Goal: Task Accomplishment & Management: Manage account settings

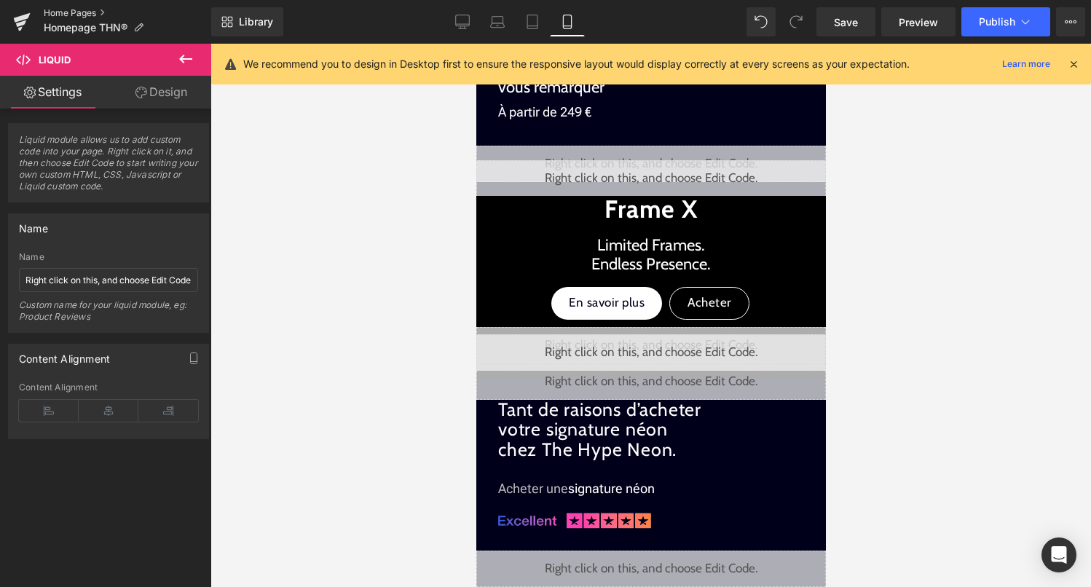
click at [75, 15] on link "Home Pages" at bounding box center [128, 13] width 168 height 12
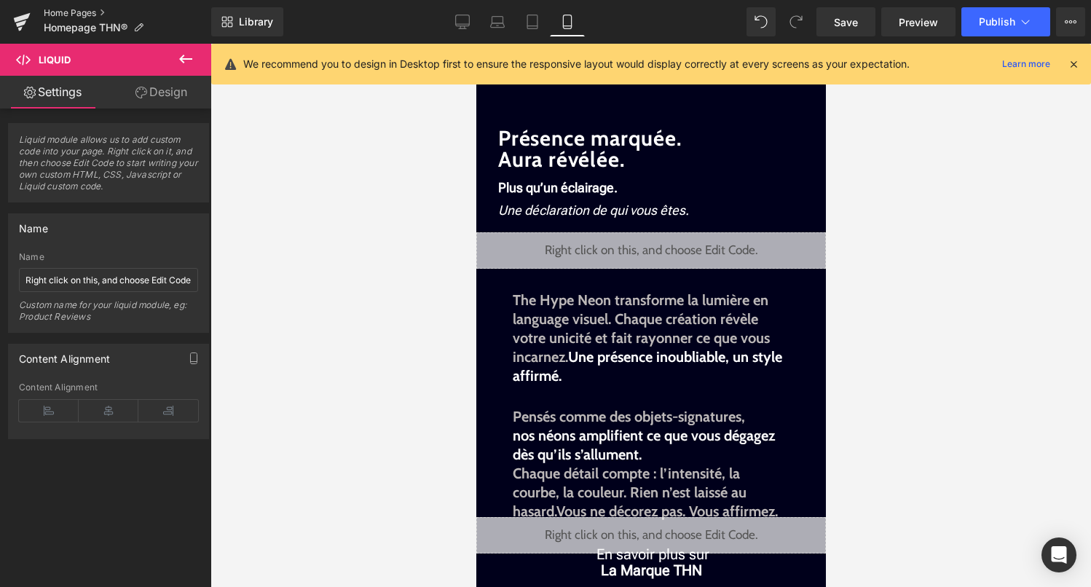
click at [88, 10] on link "Home Pages" at bounding box center [128, 13] width 168 height 12
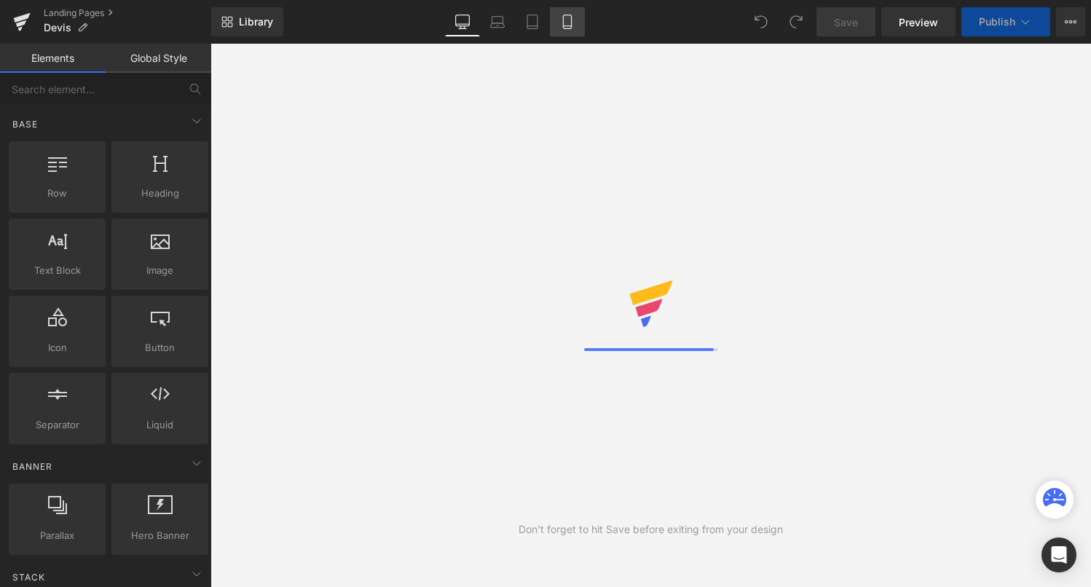
click at [577, 24] on link "Mobile" at bounding box center [567, 21] width 35 height 29
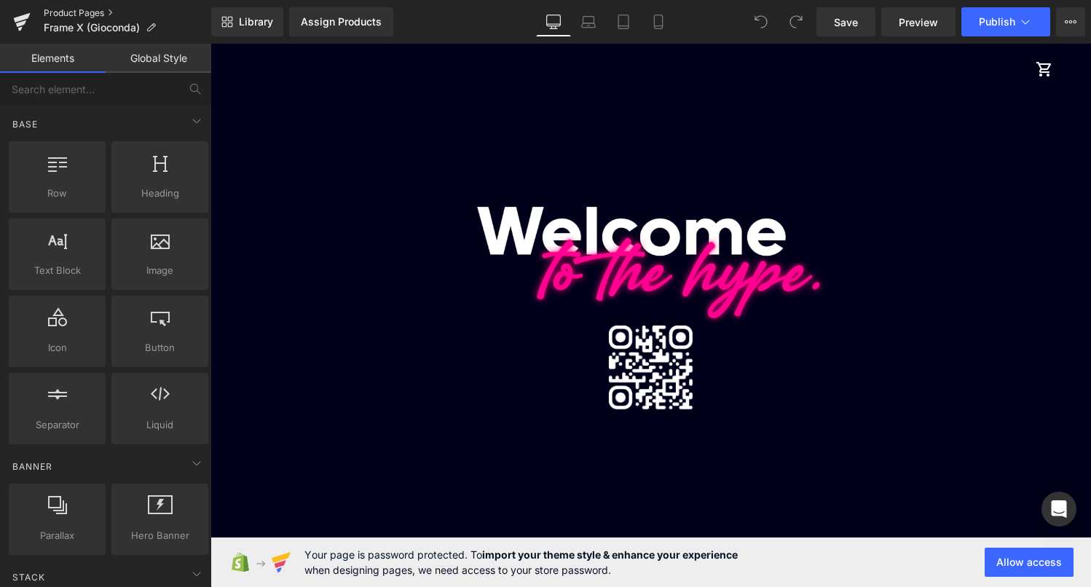
click at [67, 13] on link "Product Pages" at bounding box center [128, 13] width 168 height 12
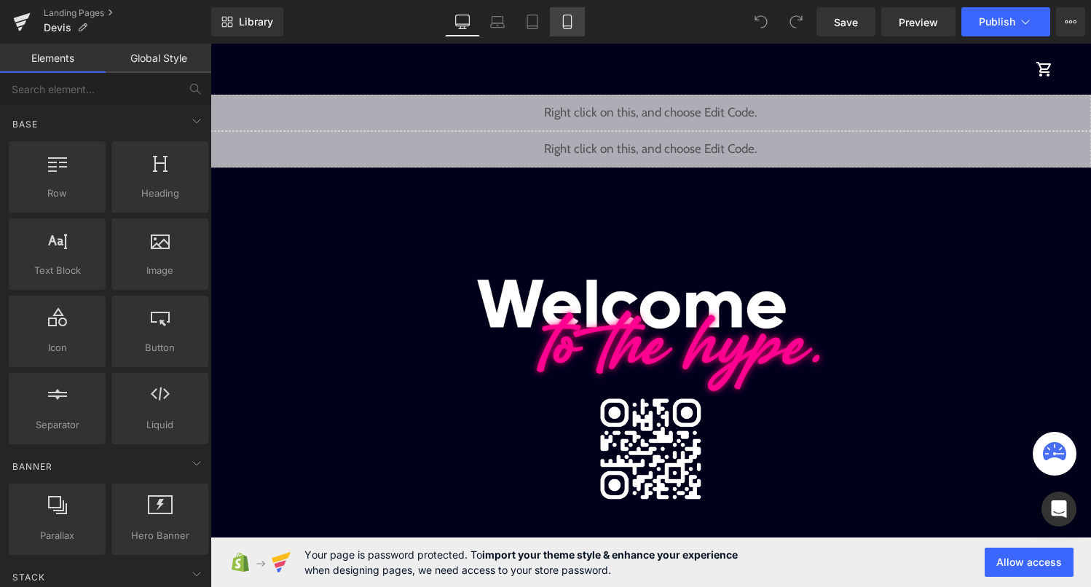
click at [576, 23] on link "Mobile" at bounding box center [567, 21] width 35 height 29
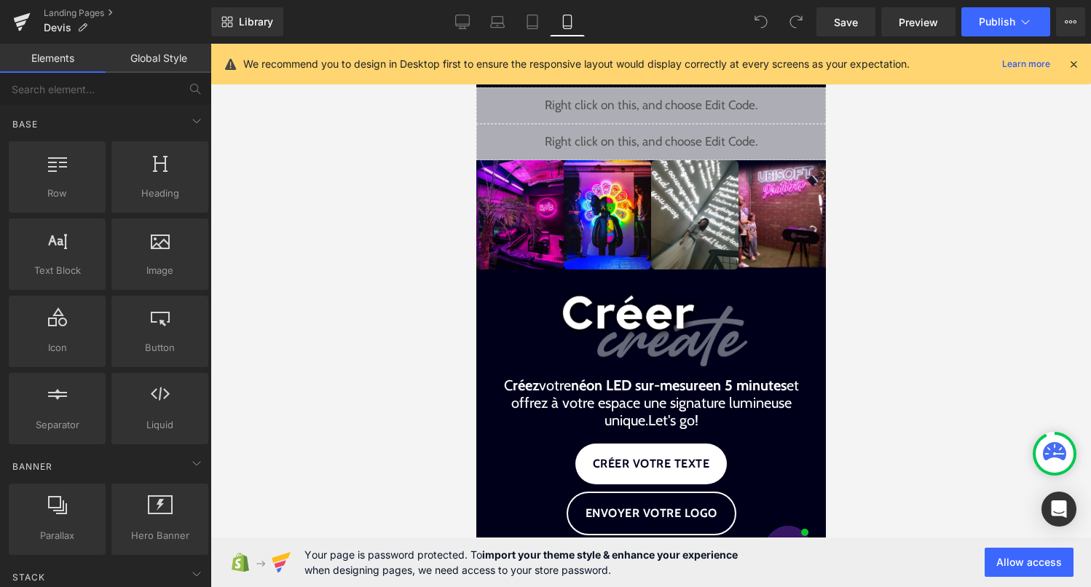
click at [1067, 61] on icon at bounding box center [1073, 64] width 13 height 13
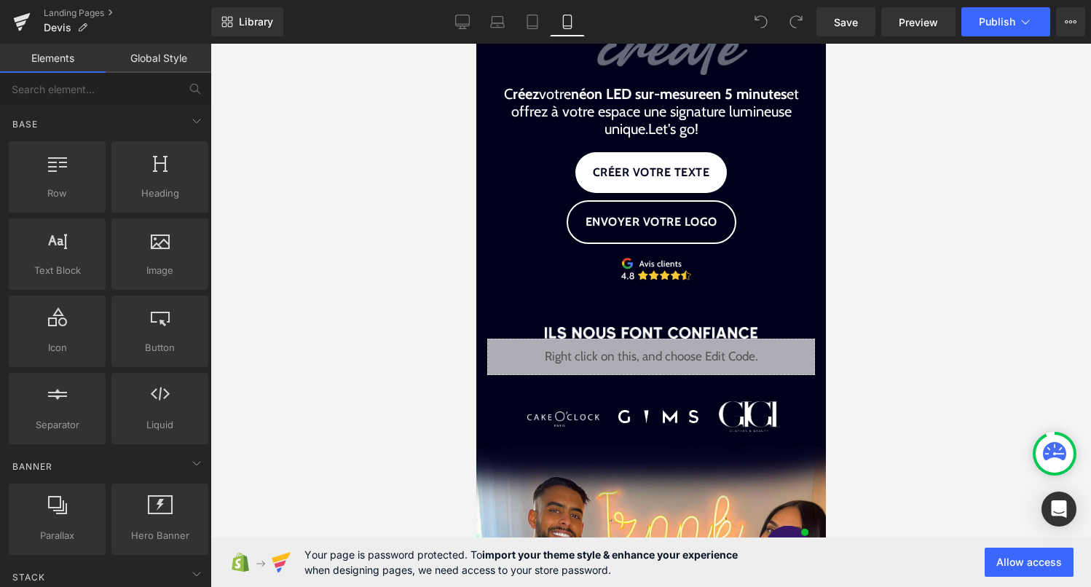
scroll to position [302, 0]
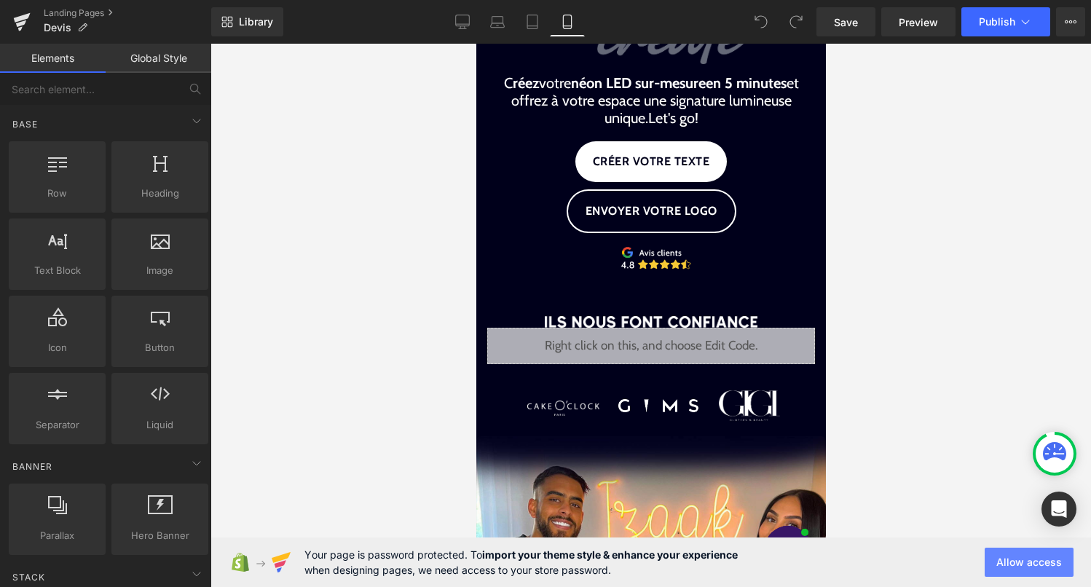
click at [1034, 563] on button "Allow access" at bounding box center [1029, 562] width 89 height 29
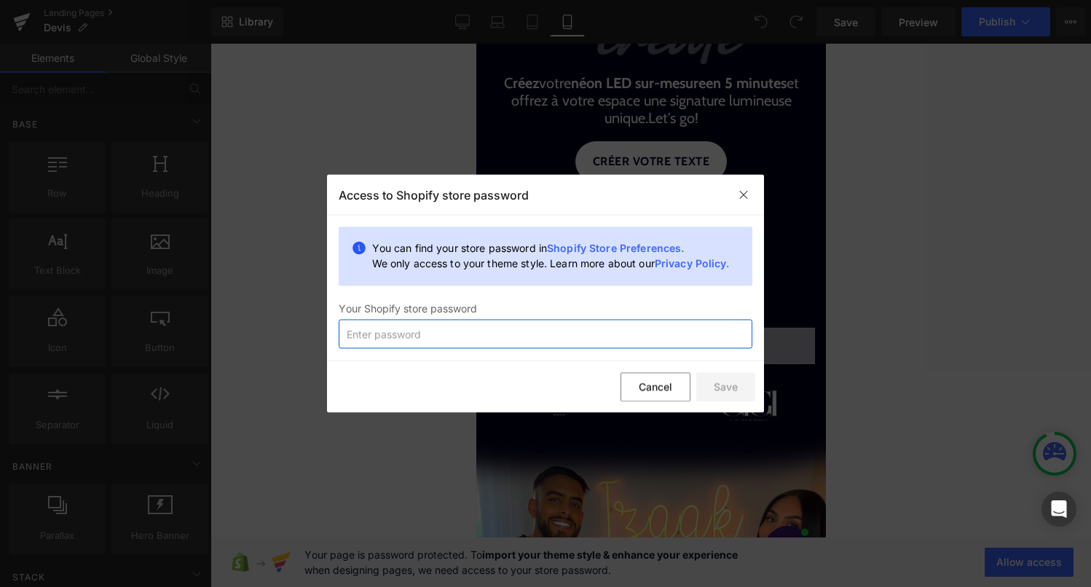
click at [563, 339] on input "text" at bounding box center [546, 334] width 414 height 29
type input "Blabla085Ue#22"
click at [722, 389] on button "Save" at bounding box center [725, 386] width 59 height 29
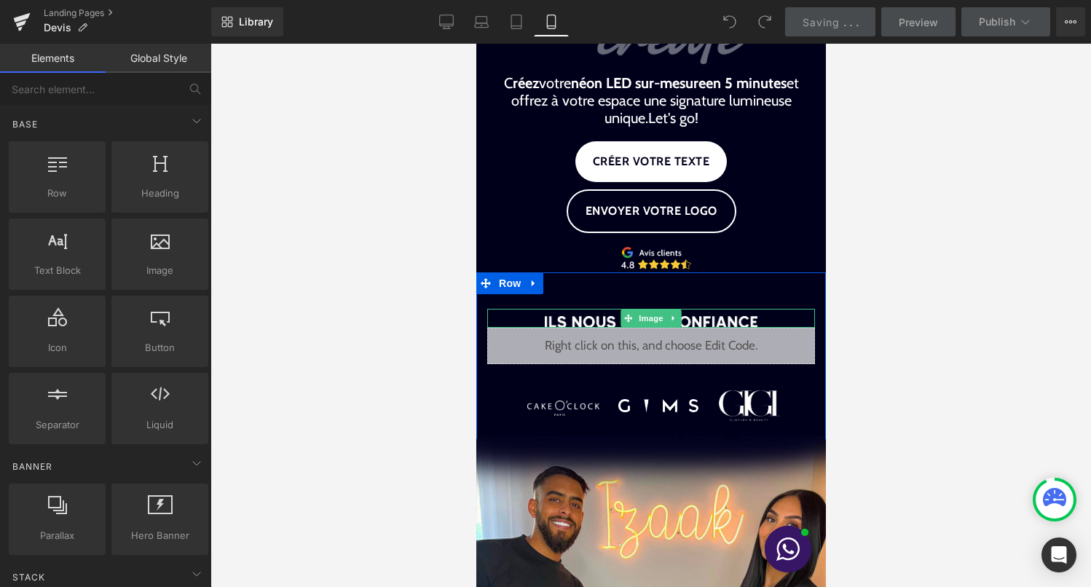
scroll to position [0, 0]
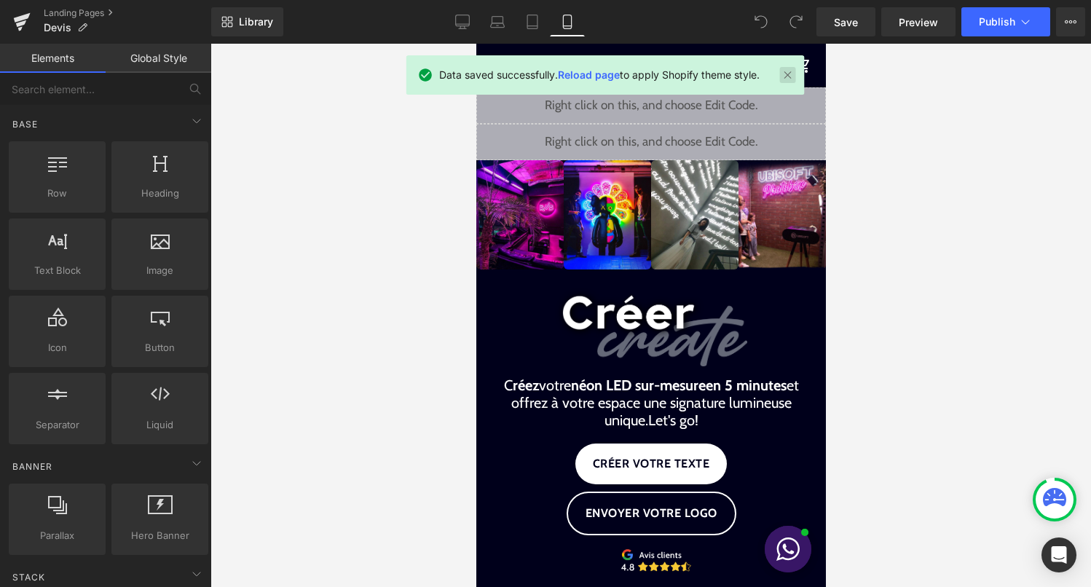
click at [791, 71] on link at bounding box center [788, 75] width 16 height 16
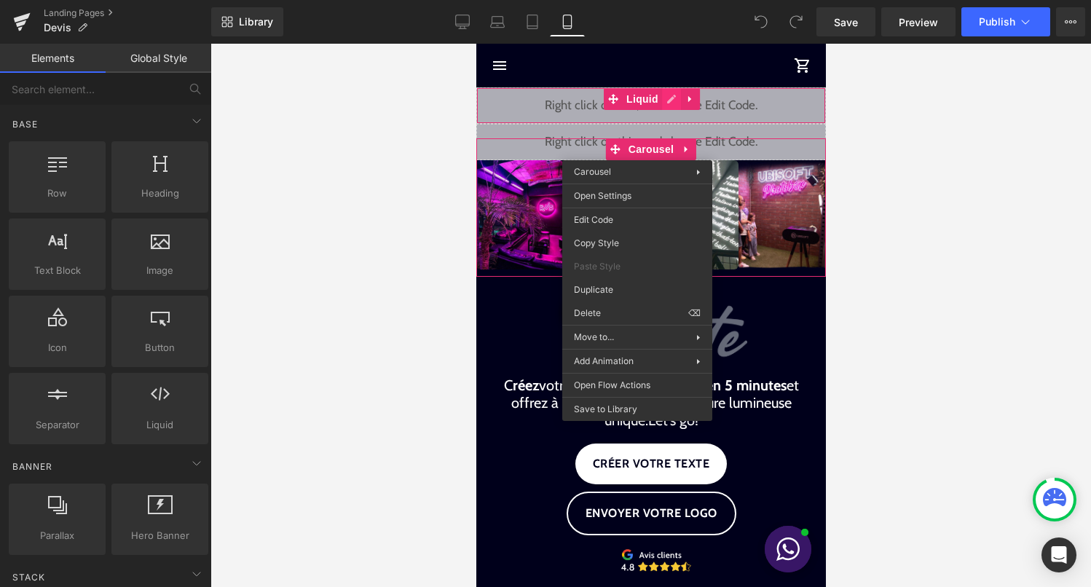
click at [670, 96] on div "Liquid" at bounding box center [651, 105] width 350 height 36
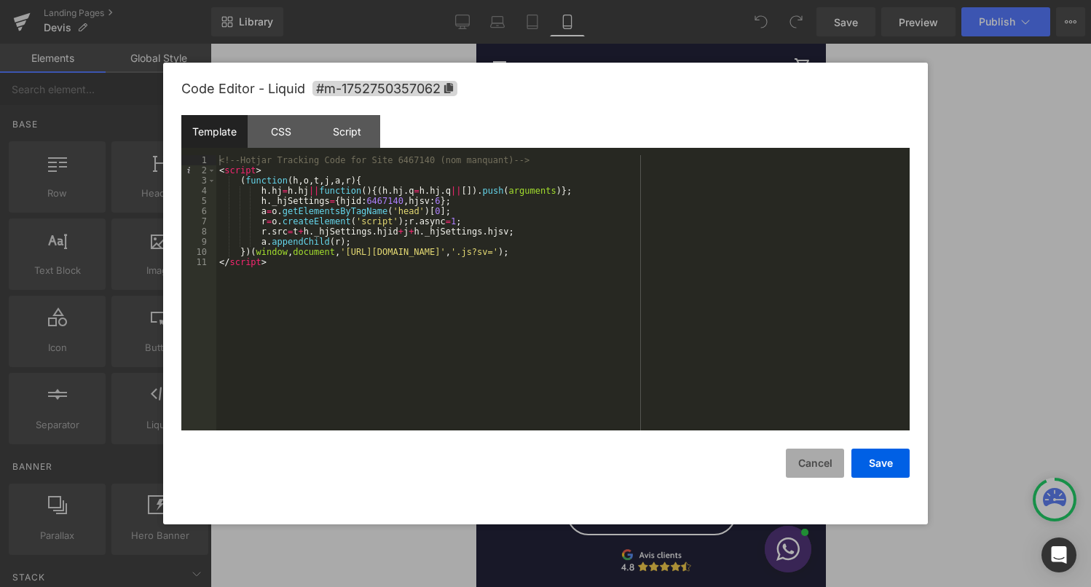
click at [801, 458] on button "Cancel" at bounding box center [815, 463] width 58 height 29
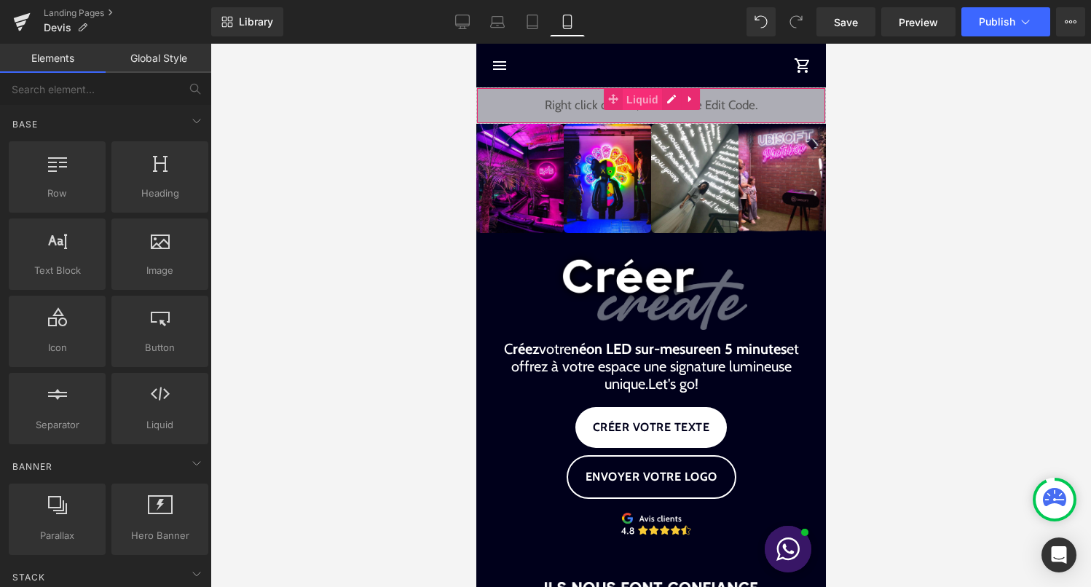
click at [660, 98] on span "Liquid" at bounding box center [641, 100] width 39 height 22
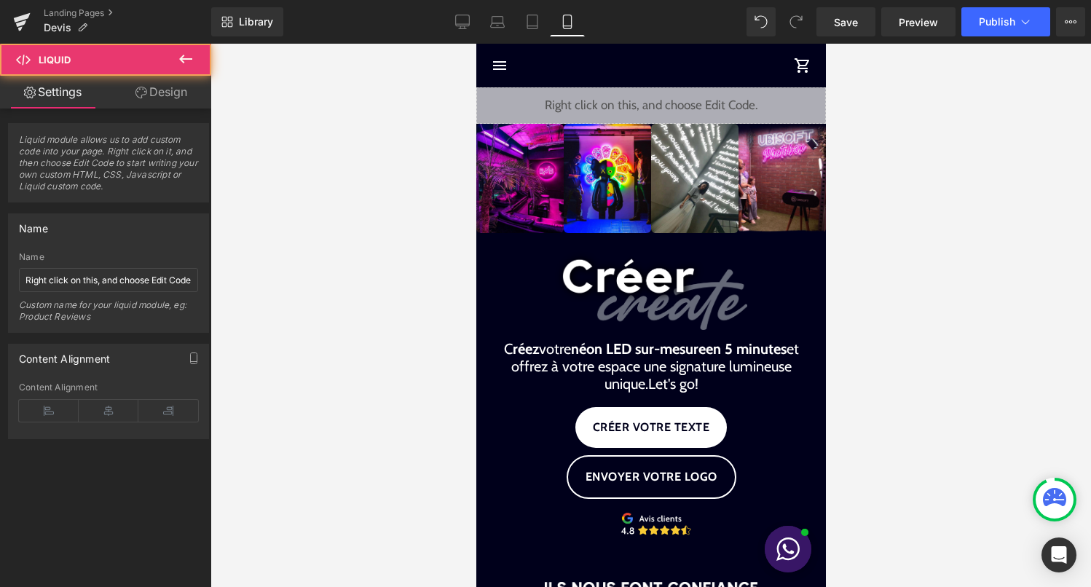
click at [668, 98] on icon at bounding box center [667, 99] width 8 height 9
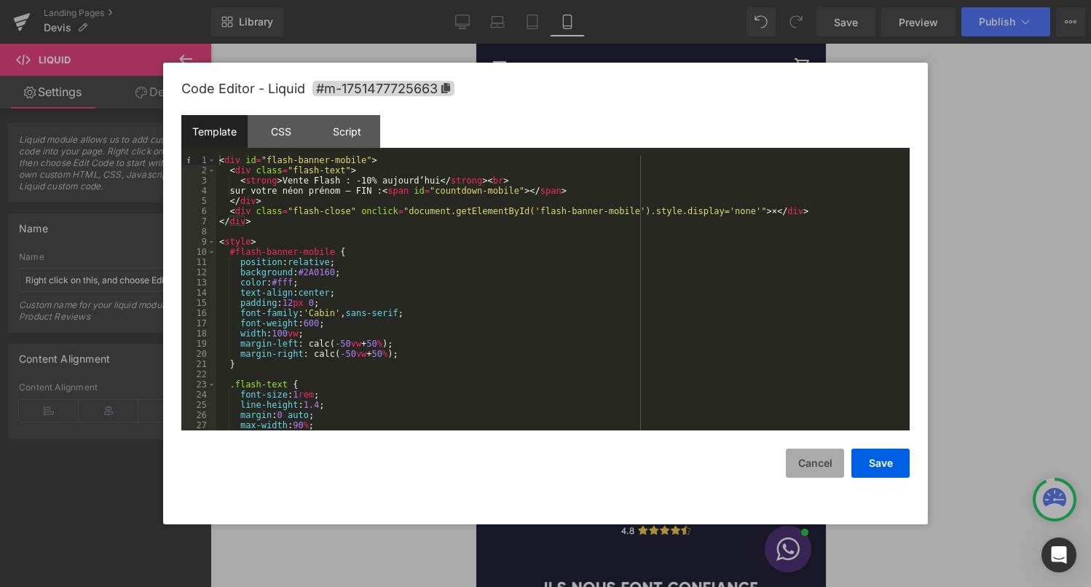
click at [805, 460] on button "Cancel" at bounding box center [815, 463] width 58 height 29
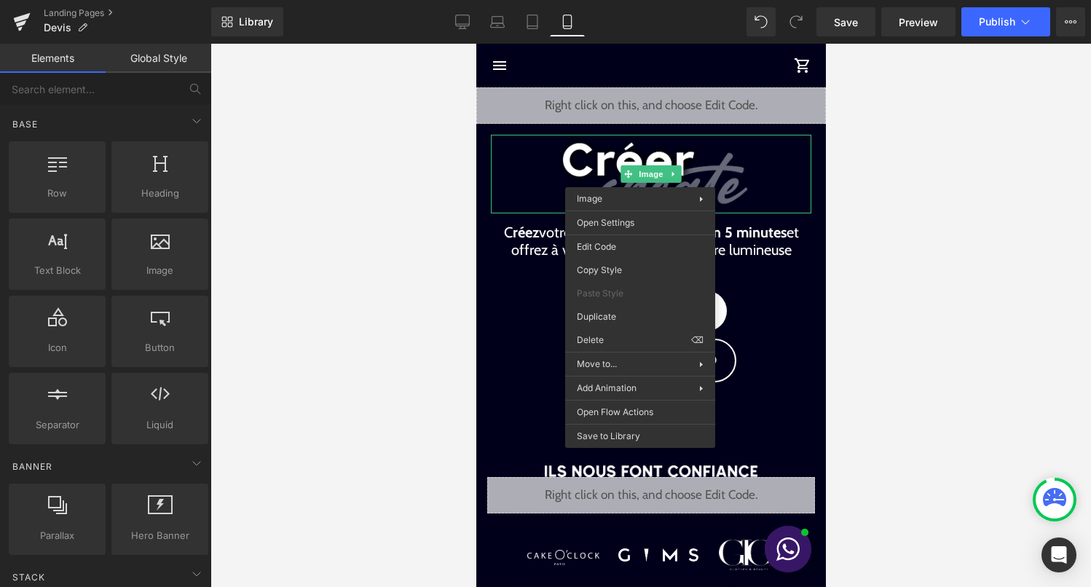
drag, startPoint x: 1071, startPoint y: 382, endPoint x: 594, endPoint y: 338, distance: 478.4
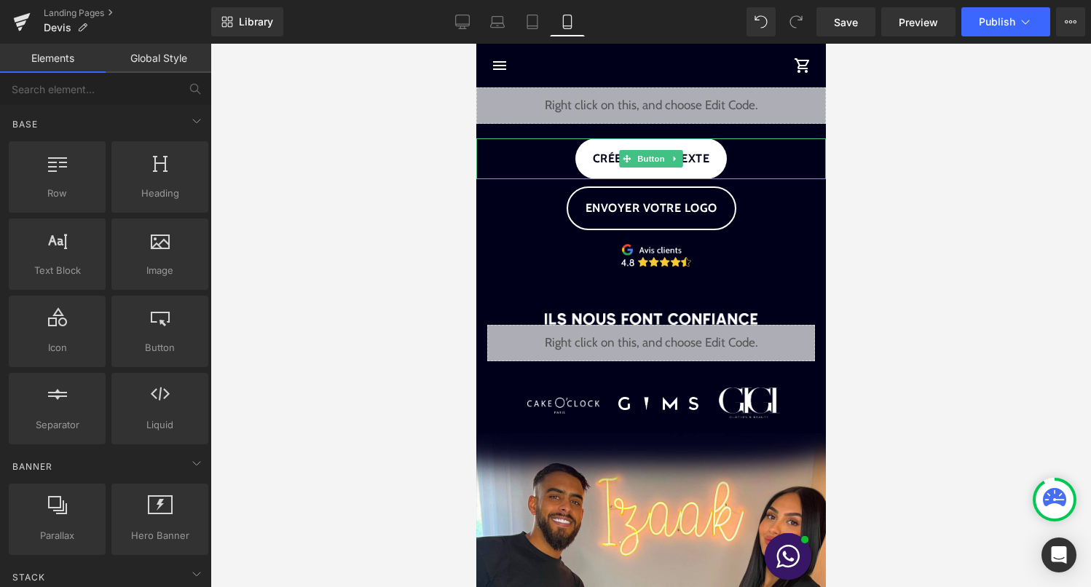
drag, startPoint x: 1089, startPoint y: 367, endPoint x: 613, endPoint y: 323, distance: 477.7
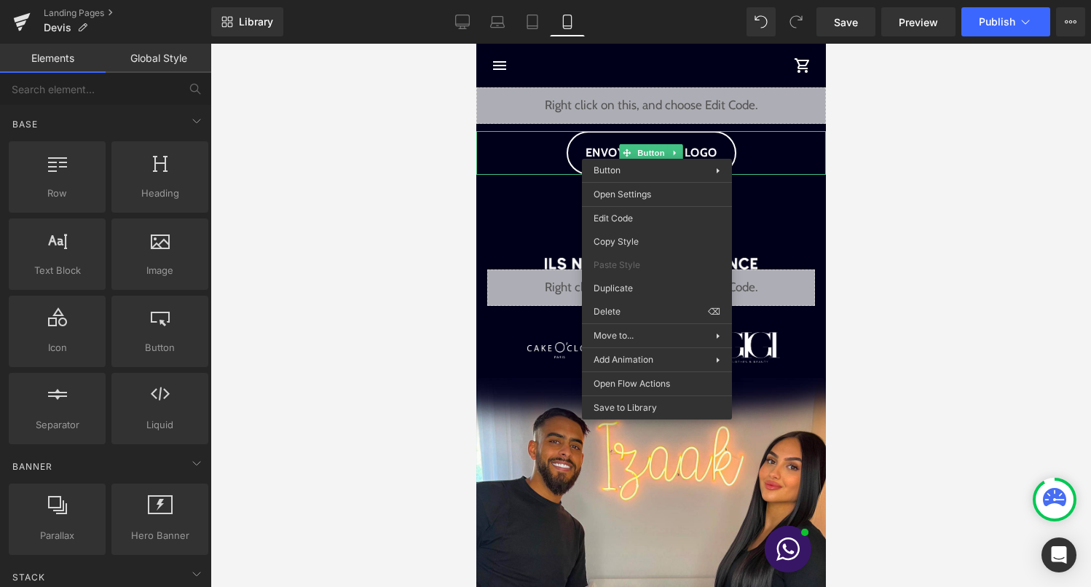
drag, startPoint x: 1086, startPoint y: 351, endPoint x: 610, endPoint y: 307, distance: 477.7
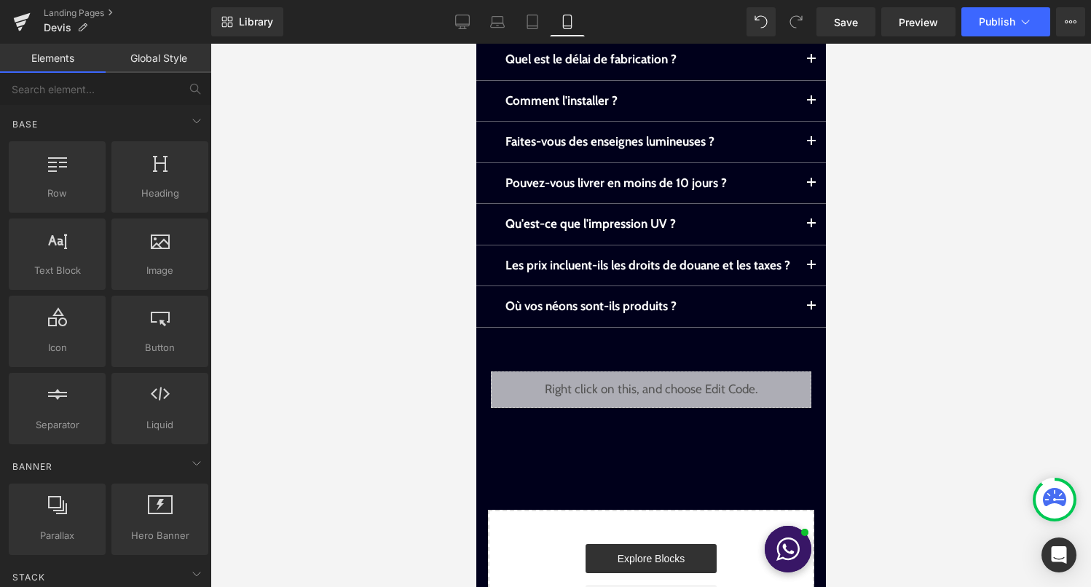
scroll to position [2279, 0]
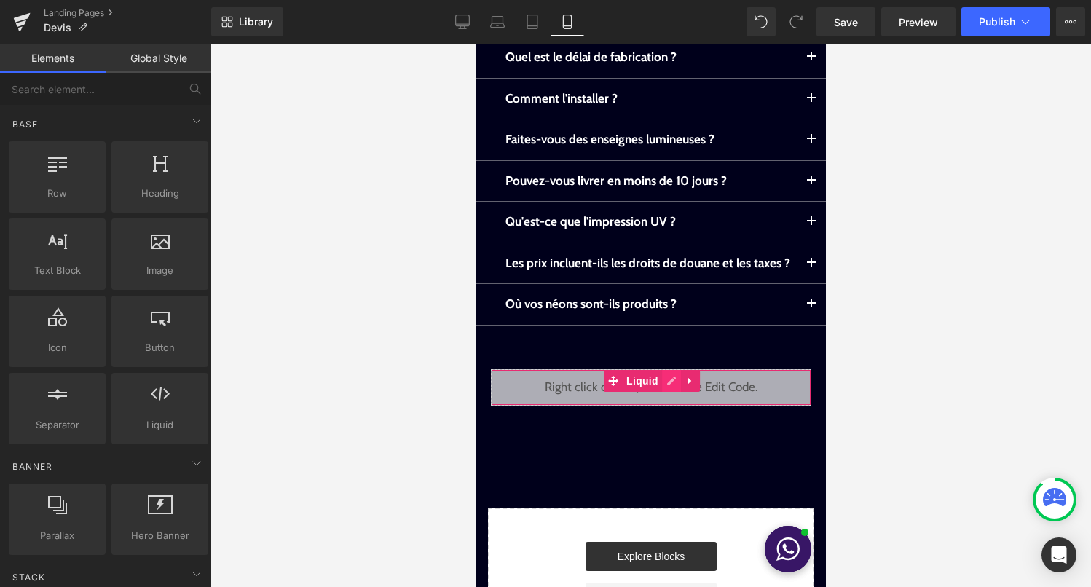
click at [669, 382] on div "Liquid" at bounding box center [650, 387] width 321 height 36
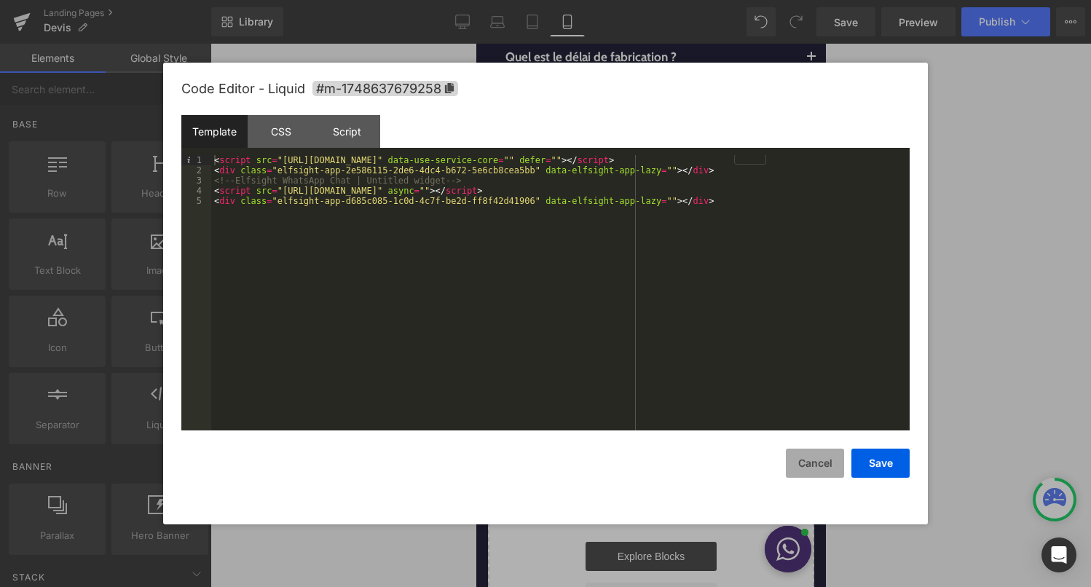
click at [809, 461] on button "Cancel" at bounding box center [815, 463] width 58 height 29
click at [807, 458] on button "Cancel" at bounding box center [815, 463] width 58 height 29
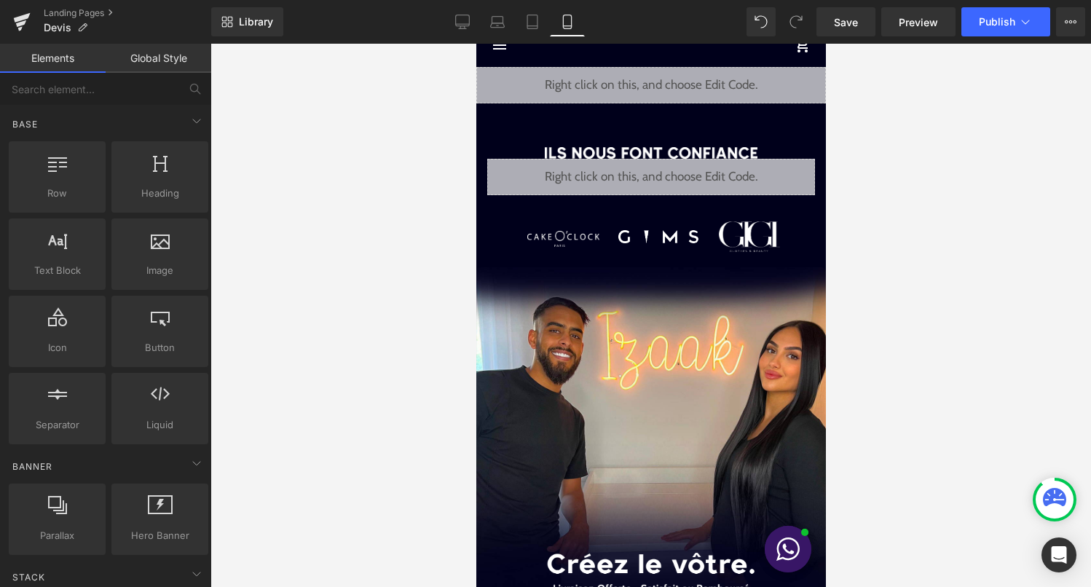
scroll to position [0, 0]
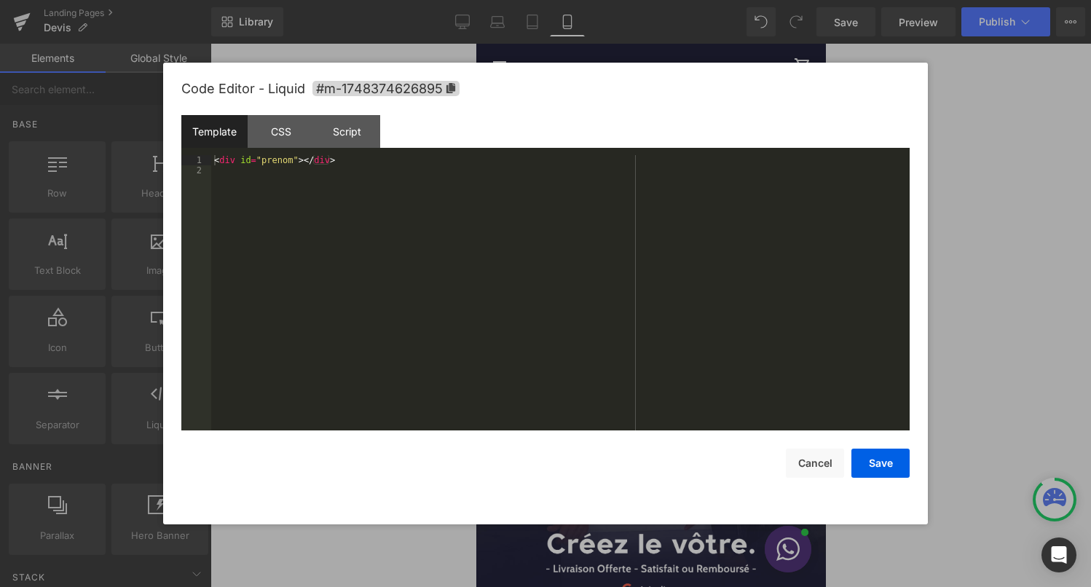
click at [667, 149] on icon at bounding box center [671, 150] width 10 height 11
click at [806, 465] on button "Cancel" at bounding box center [815, 463] width 58 height 29
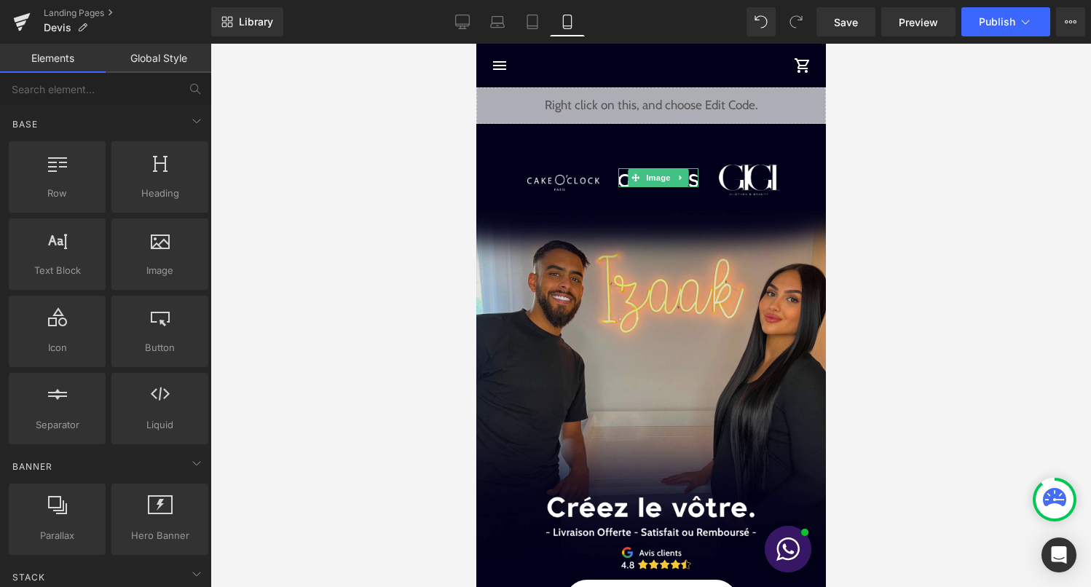
drag, startPoint x: 1103, startPoint y: 381, endPoint x: 627, endPoint y: 337, distance: 477.7
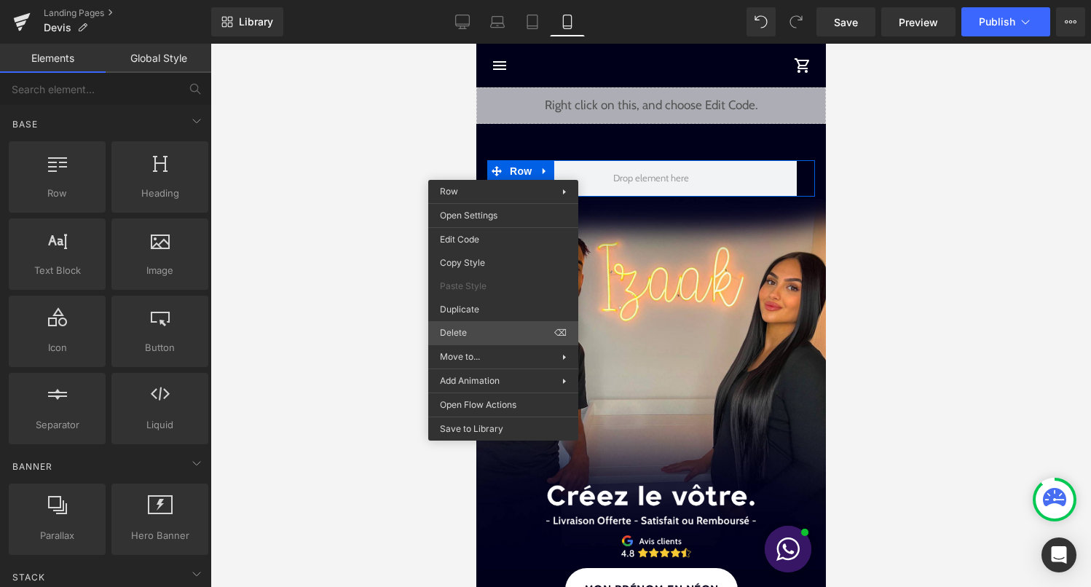
click at [466, 337] on div "Liquid You are previewing how the will restyle your page. You can not edit Elem…" at bounding box center [545, 306] width 1091 height 612
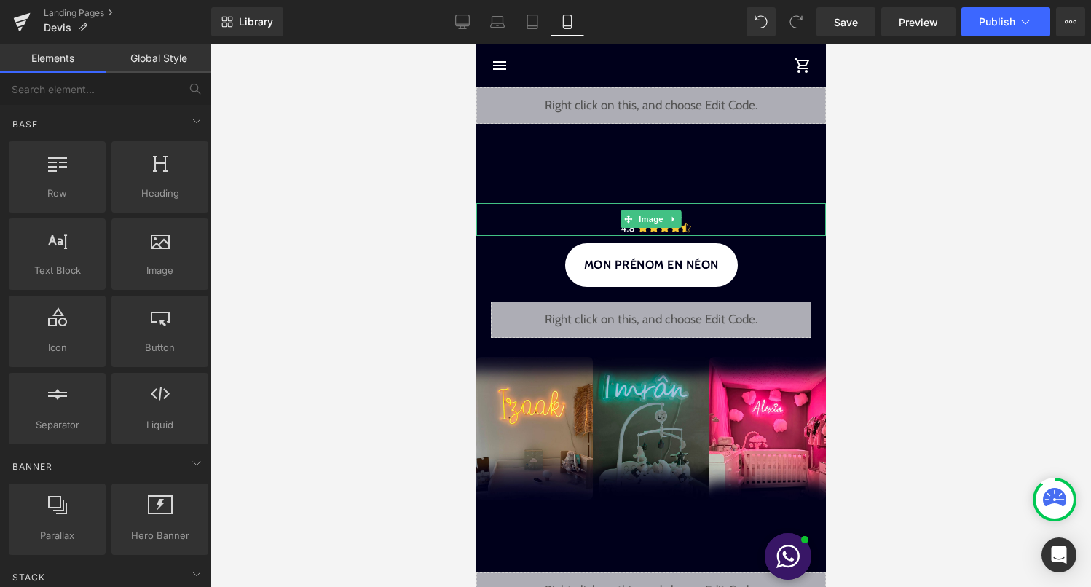
drag, startPoint x: 1079, startPoint y: 423, endPoint x: 602, endPoint y: 380, distance: 478.4
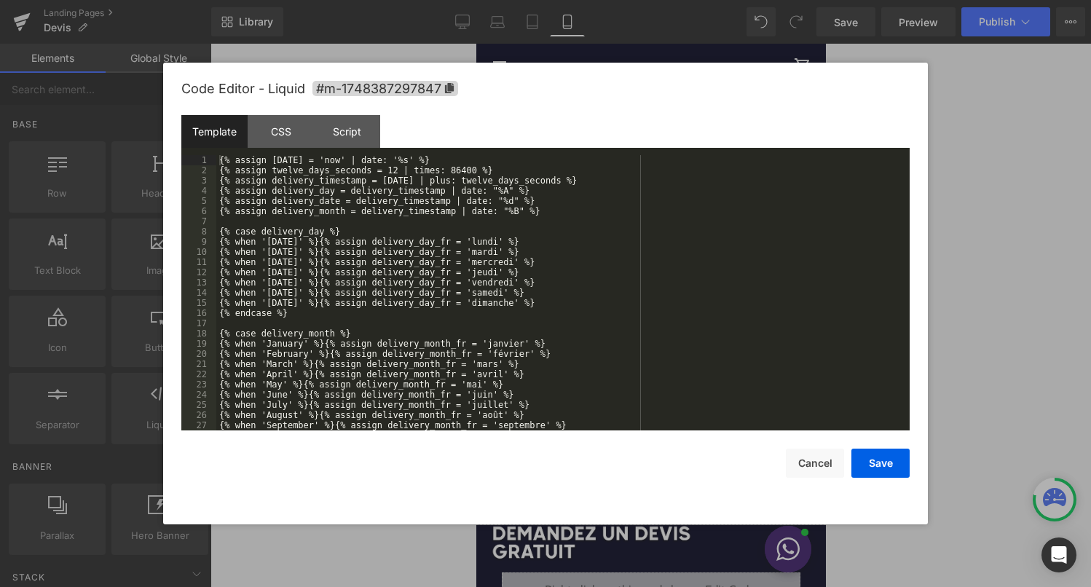
drag, startPoint x: 667, startPoint y: 230, endPoint x: 1142, endPoint y: 276, distance: 476.4
click at [667, 230] on icon at bounding box center [667, 229] width 7 height 7
click at [814, 463] on button "Cancel" at bounding box center [815, 463] width 58 height 29
click at [820, 447] on div "Save Cancel" at bounding box center [545, 454] width 728 height 47
click at [815, 465] on button "Cancel" at bounding box center [815, 463] width 58 height 29
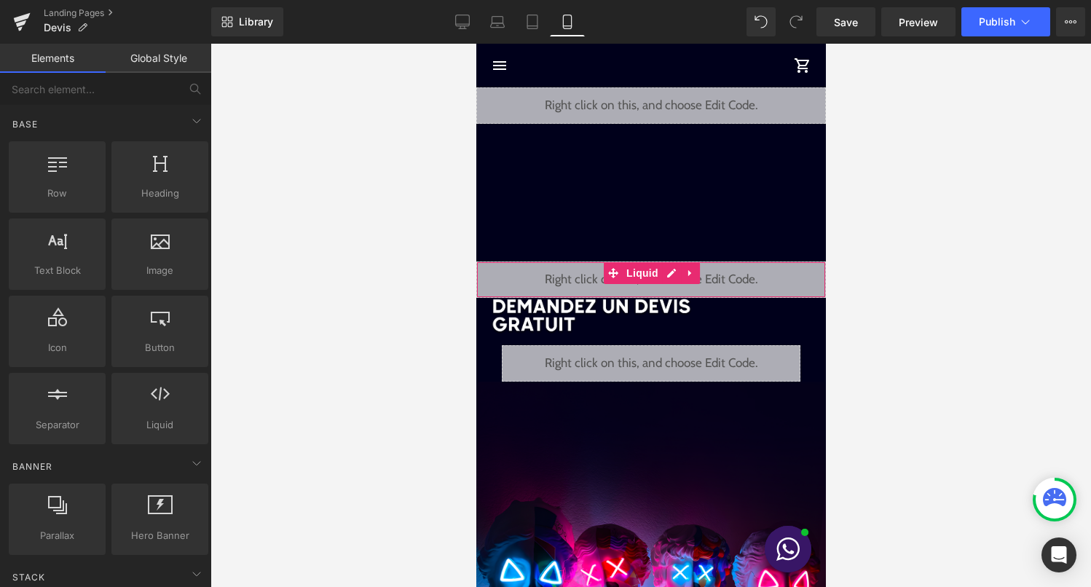
click at [667, 270] on icon at bounding box center [671, 273] width 10 height 11
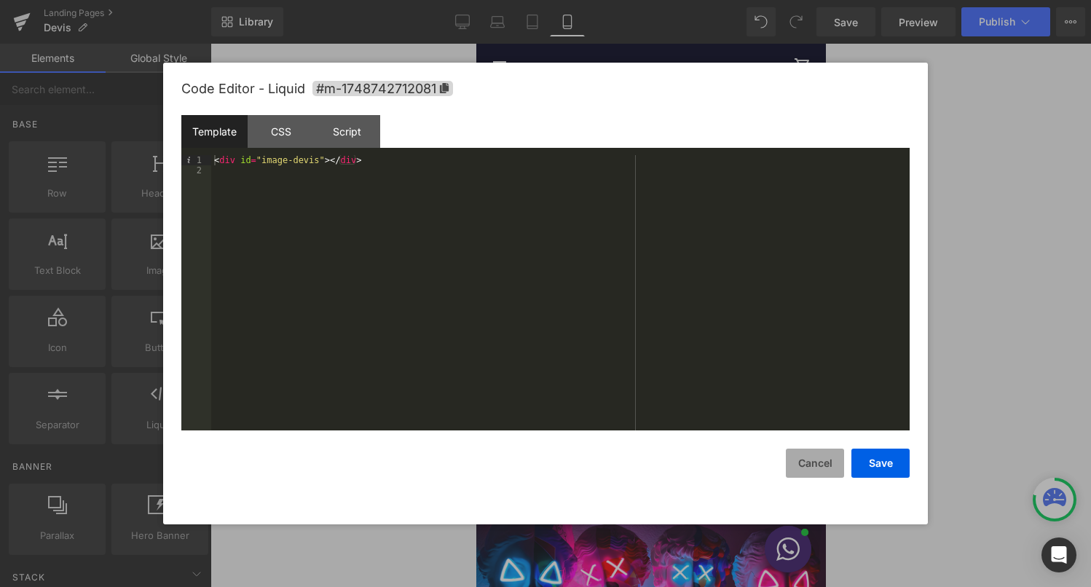
click at [790, 461] on button "Cancel" at bounding box center [815, 463] width 58 height 29
